Goal: Task Accomplishment & Management: Manage account settings

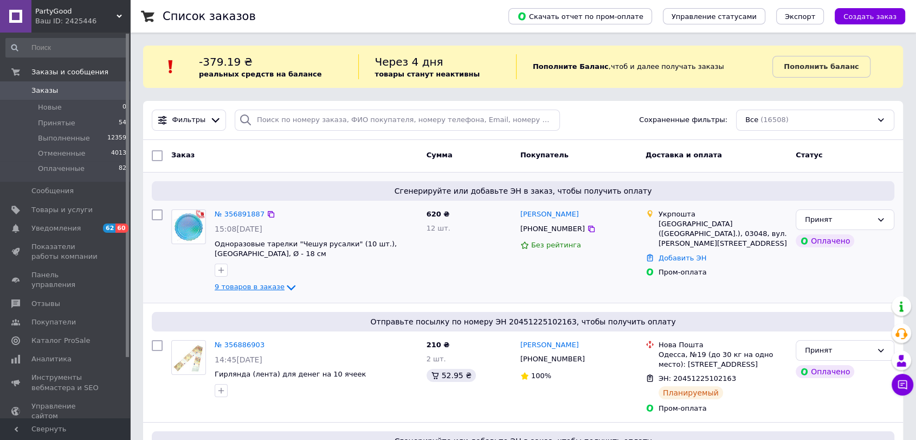
click at [261, 286] on span "9 товаров в заказе" at bounding box center [250, 286] width 70 height 8
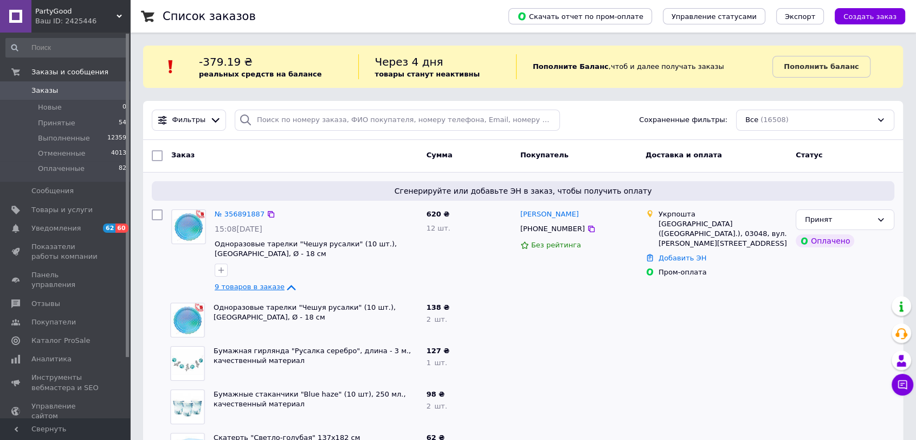
click at [261, 286] on span "9 товаров в заказе" at bounding box center [250, 286] width 70 height 8
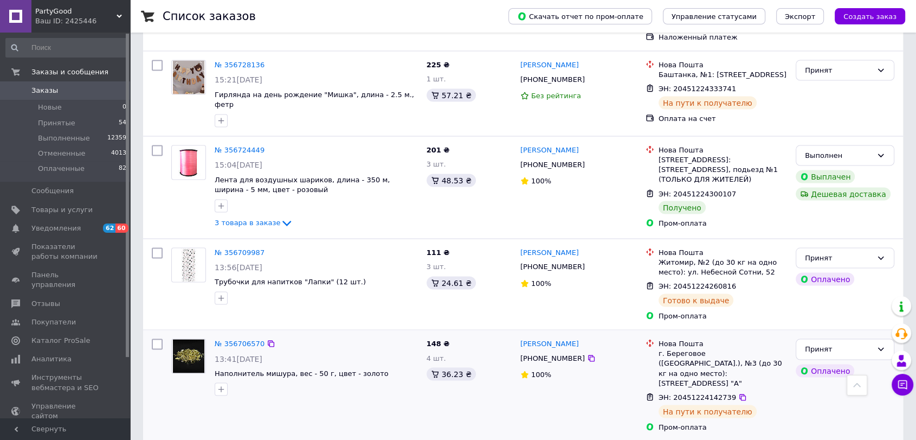
scroll to position [2048, 0]
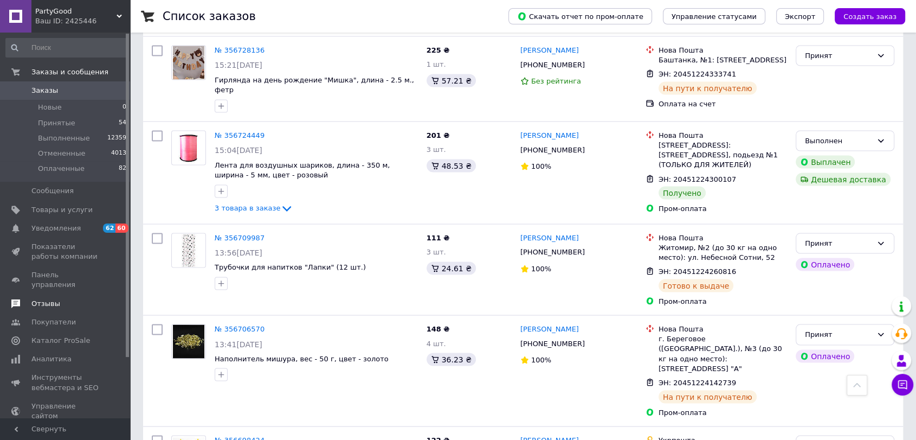
click at [50, 299] on span "Отзывы" at bounding box center [45, 304] width 29 height 10
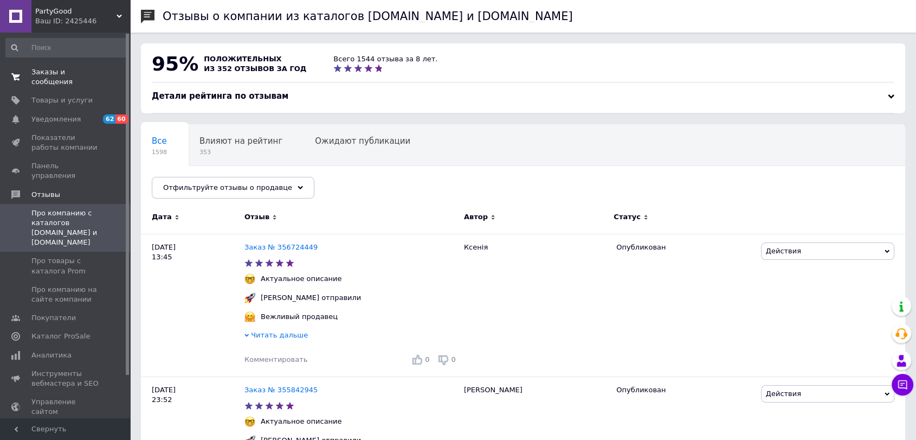
click at [73, 68] on span "Заказы и сообщения" at bounding box center [65, 77] width 69 height 20
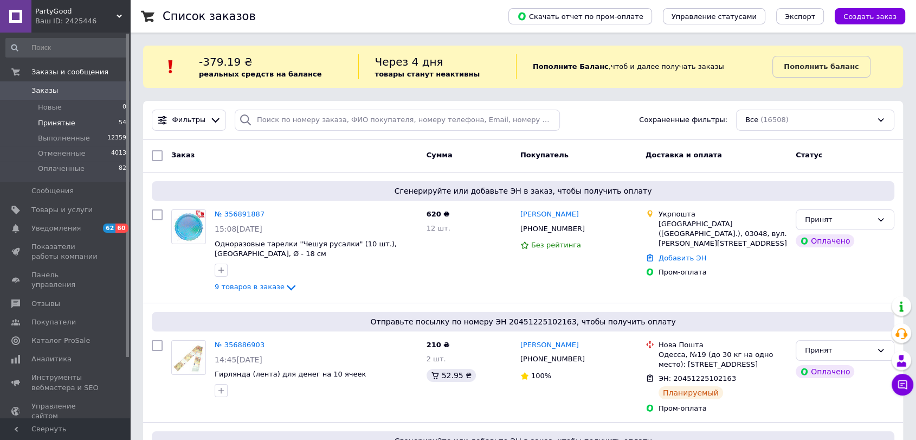
click at [82, 125] on li "Принятые 54" at bounding box center [66, 122] width 133 height 15
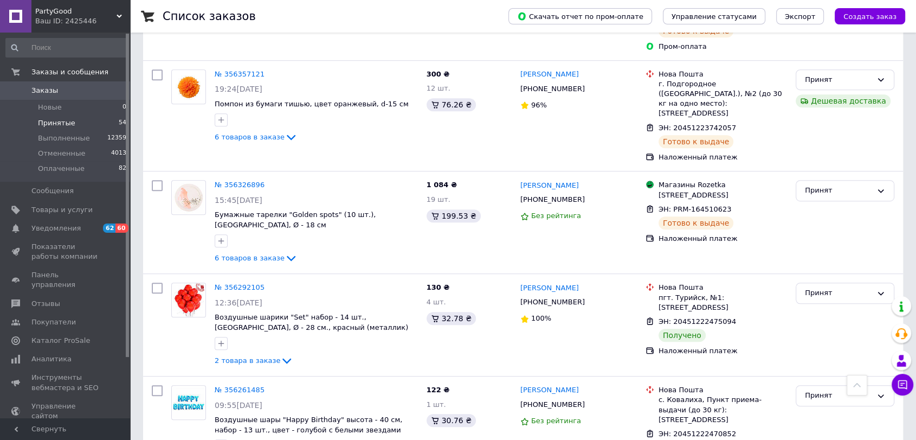
scroll to position [4741, 0]
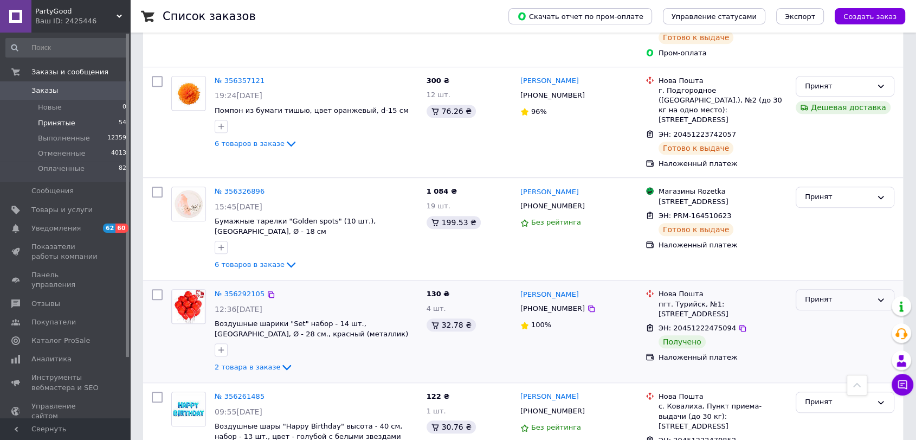
click at [828, 294] on div "Принят" at bounding box center [838, 299] width 67 height 11
click at [823, 312] on li "Выполнен" at bounding box center [845, 322] width 98 height 20
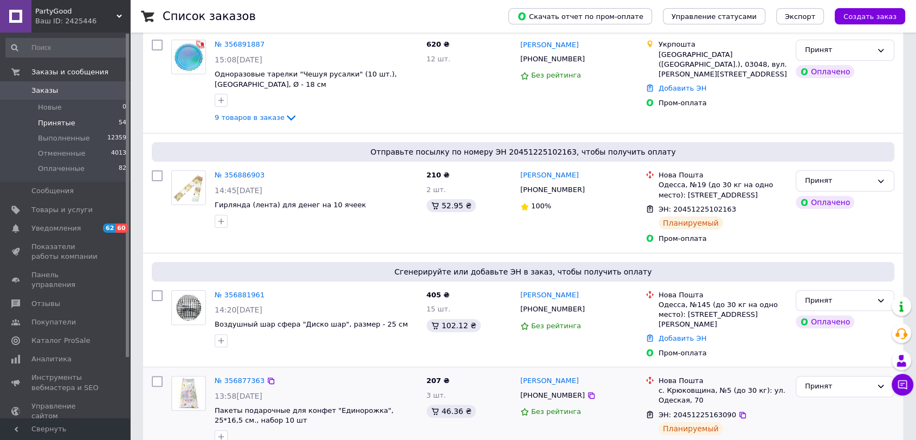
scroll to position [181, 0]
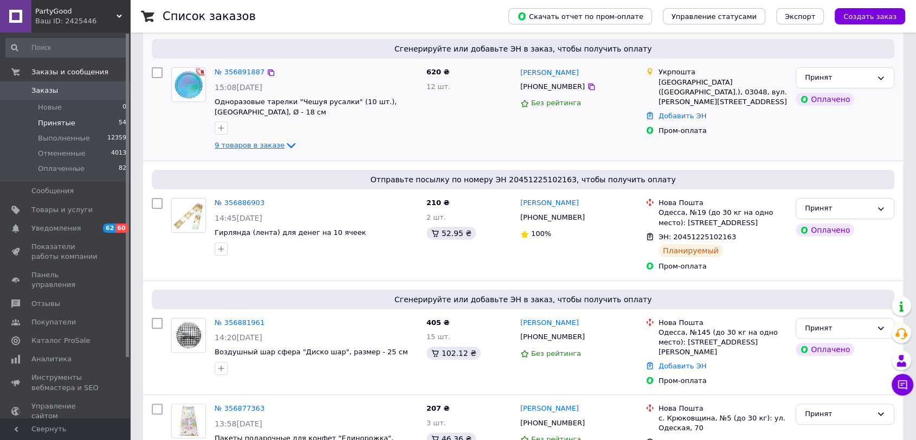
click at [285, 146] on icon at bounding box center [291, 145] width 13 height 13
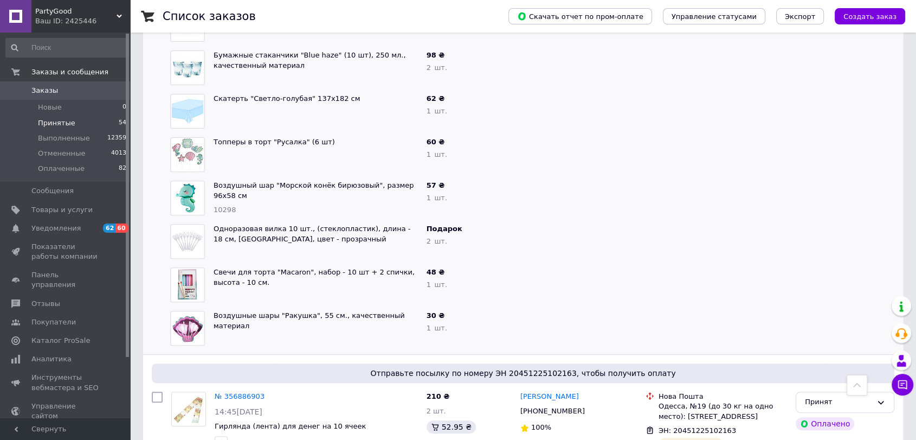
scroll to position [301, 0]
